Goal: Consume media (video, audio)

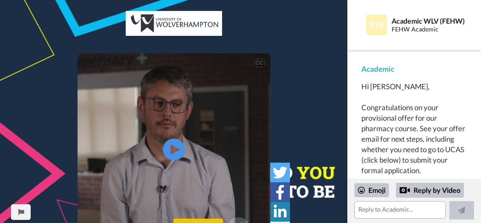
scroll to position [15, 0]
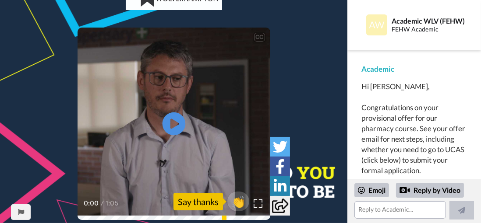
click at [176, 124] on icon "Play/Pause" at bounding box center [173, 124] width 23 height 42
click at [158, 131] on video at bounding box center [174, 124] width 193 height 193
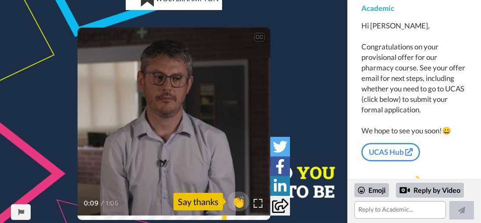
scroll to position [60, 0]
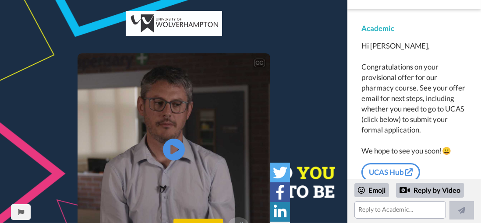
scroll to position [74, 0]
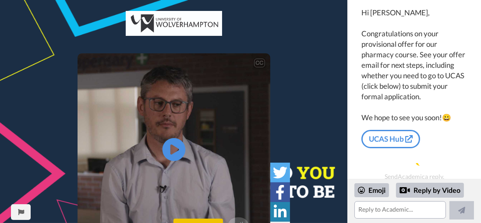
click at [174, 153] on icon "Play/Pause" at bounding box center [173, 150] width 23 height 42
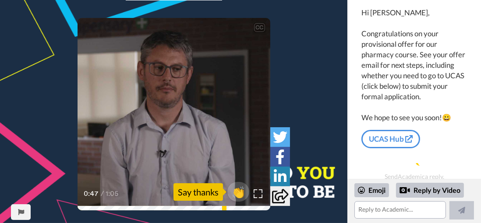
click at [194, 193] on div "Say thanks" at bounding box center [197, 193] width 49 height 18
